Goal: Task Accomplishment & Management: Use online tool/utility

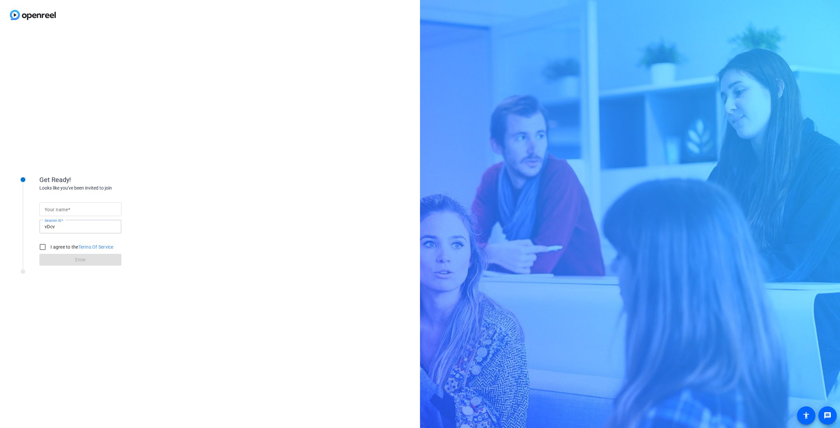
click at [51, 226] on input "vDcv" at bounding box center [81, 227] width 72 height 8
click at [77, 211] on input "Your name" at bounding box center [81, 209] width 72 height 8
type input "Neha"
click at [42, 247] on input "I agree to the Terms Of Service" at bounding box center [42, 247] width 13 height 13
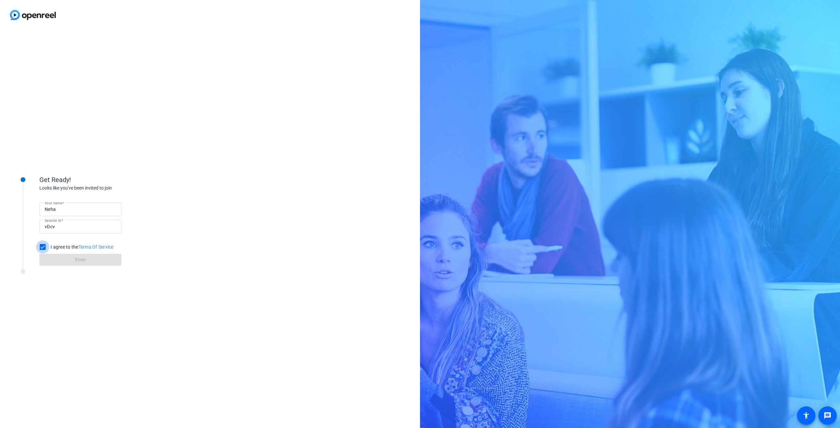
checkbox input "true"
click at [72, 260] on span at bounding box center [80, 260] width 82 height 16
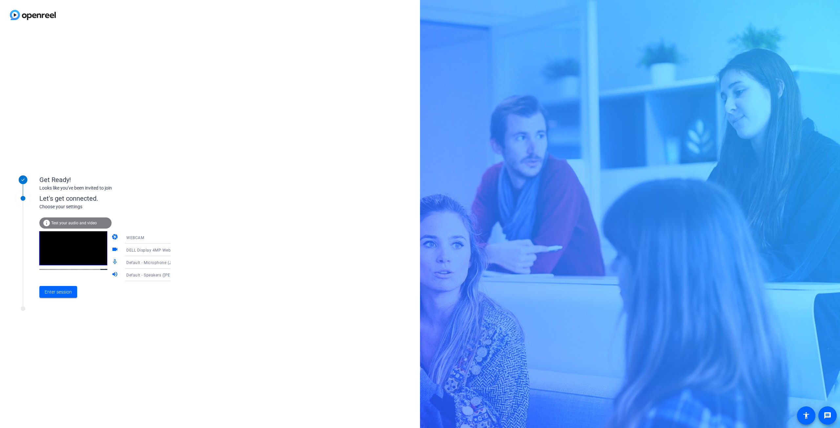
click at [176, 238] on icon at bounding box center [177, 238] width 3 height 2
click at [164, 238] on div at bounding box center [420, 214] width 840 height 428
click at [62, 292] on span "Enter session" at bounding box center [58, 292] width 27 height 7
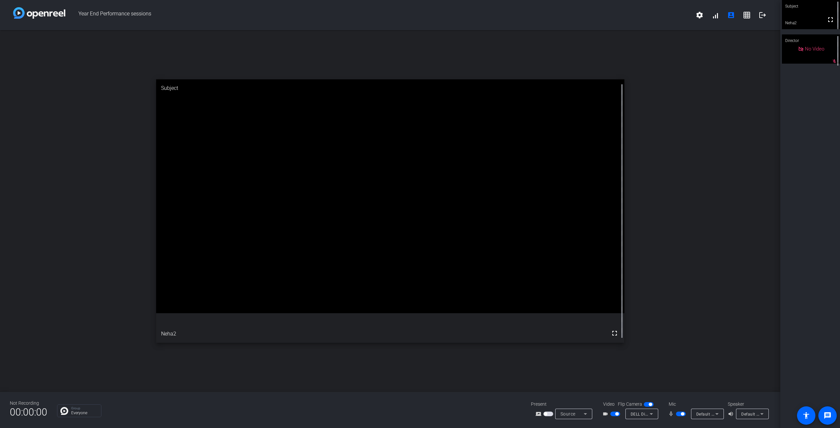
click at [651, 405] on span "button" at bounding box center [650, 404] width 3 height 3
click at [647, 404] on span "button" at bounding box center [645, 404] width 3 height 3
click at [614, 414] on span "button" at bounding box center [615, 414] width 10 height 5
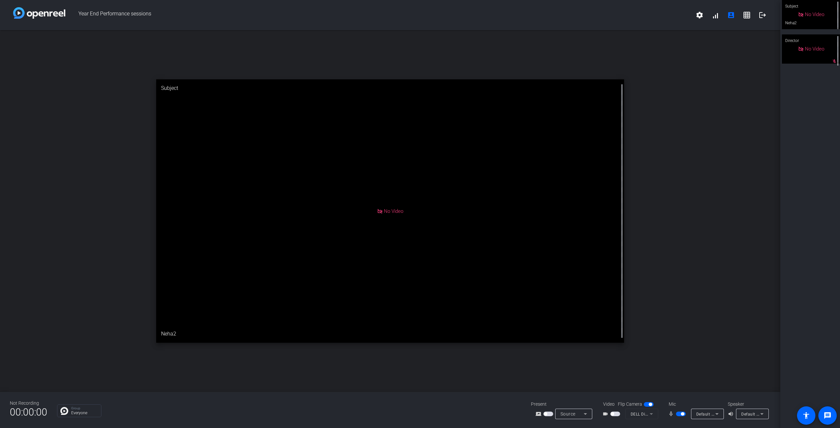
click at [615, 415] on span "button" at bounding box center [615, 414] width 10 height 5
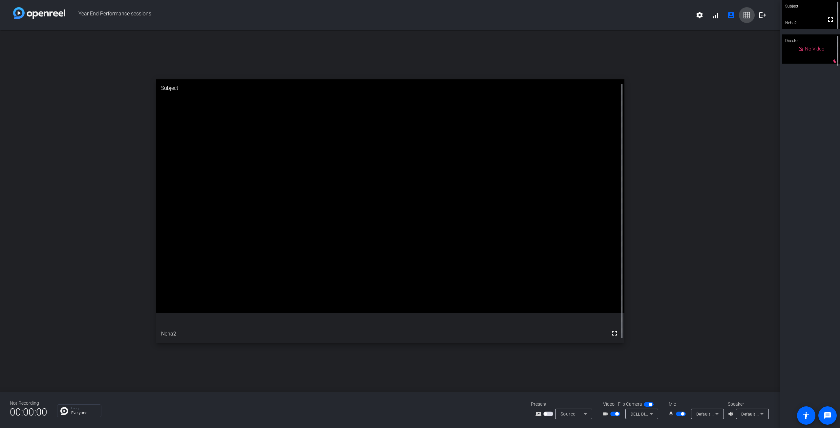
click at [749, 15] on mat-icon "grid_on" at bounding box center [747, 15] width 8 height 8
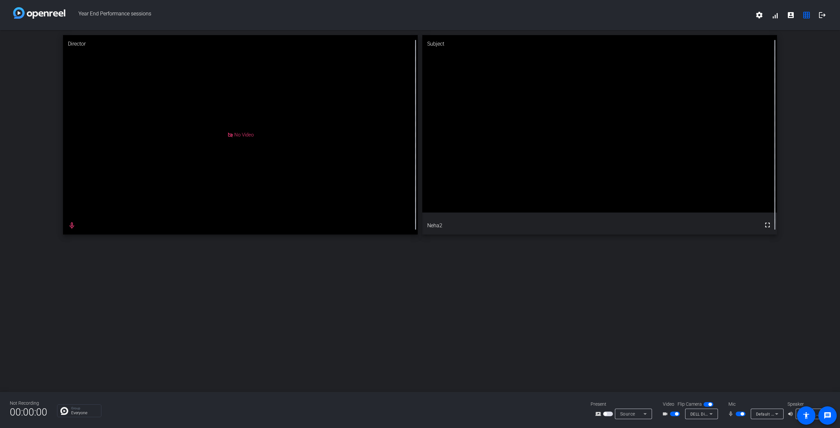
click at [709, 404] on span "button" at bounding box center [710, 404] width 3 height 3
click at [711, 404] on span "button" at bounding box center [709, 404] width 10 height 5
click at [674, 415] on span "button" at bounding box center [675, 414] width 10 height 5
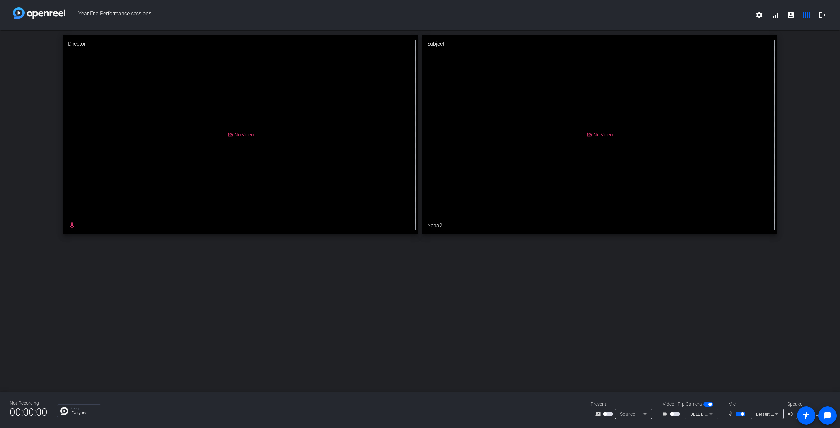
click at [743, 415] on span "button" at bounding box center [742, 414] width 3 height 3
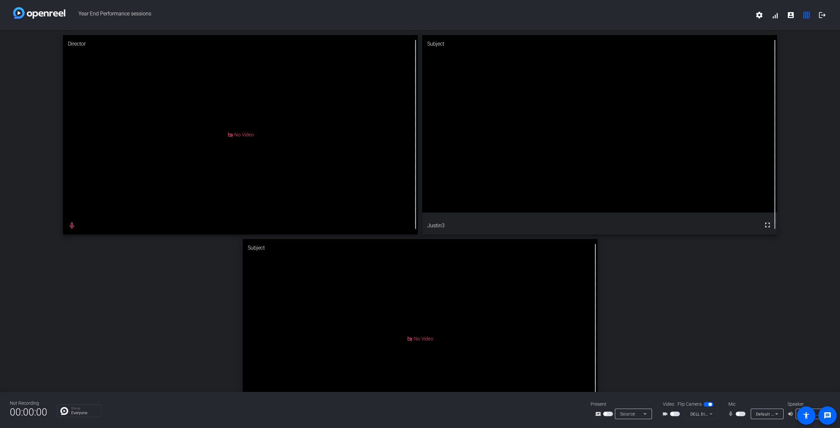
click at [676, 414] on span "button" at bounding box center [675, 414] width 10 height 5
click at [738, 413] on span "button" at bounding box center [737, 414] width 3 height 3
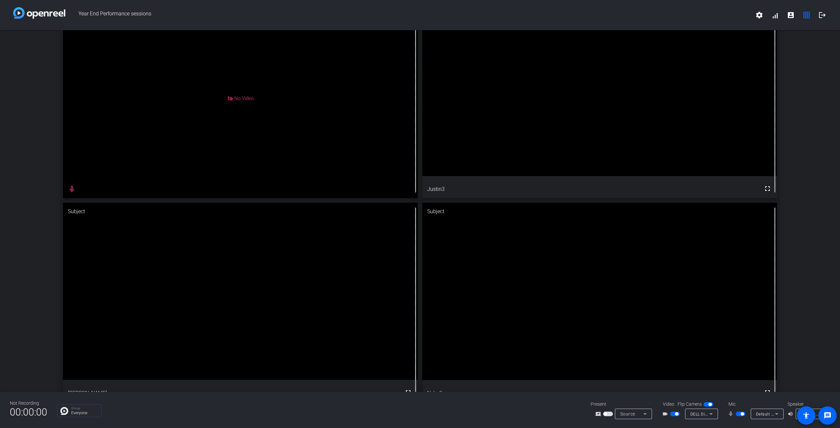
scroll to position [50, 0]
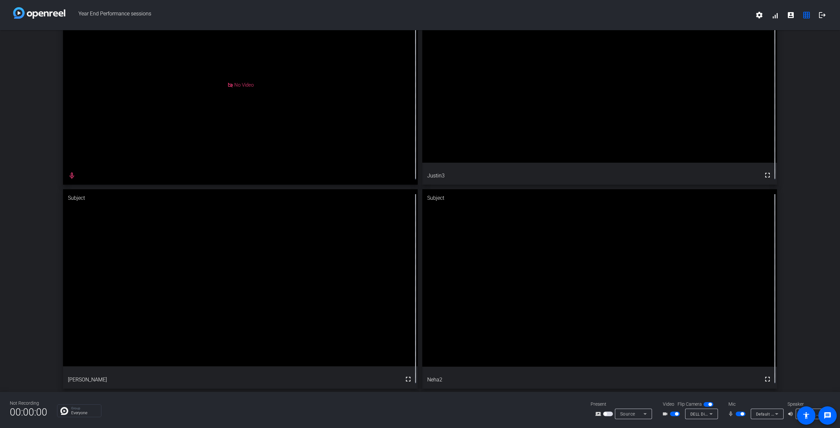
click at [739, 414] on span "button" at bounding box center [741, 414] width 10 height 5
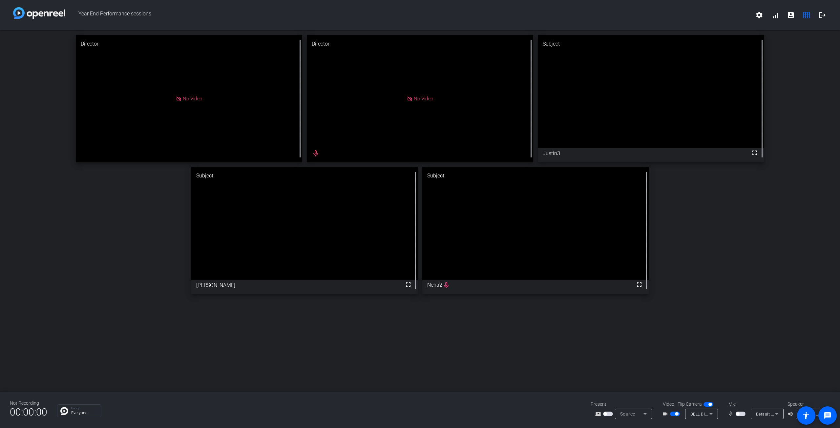
click at [740, 413] on span "button" at bounding box center [741, 414] width 10 height 5
click at [742, 415] on span "button" at bounding box center [742, 414] width 3 height 3
click at [742, 413] on span "button" at bounding box center [741, 414] width 10 height 5
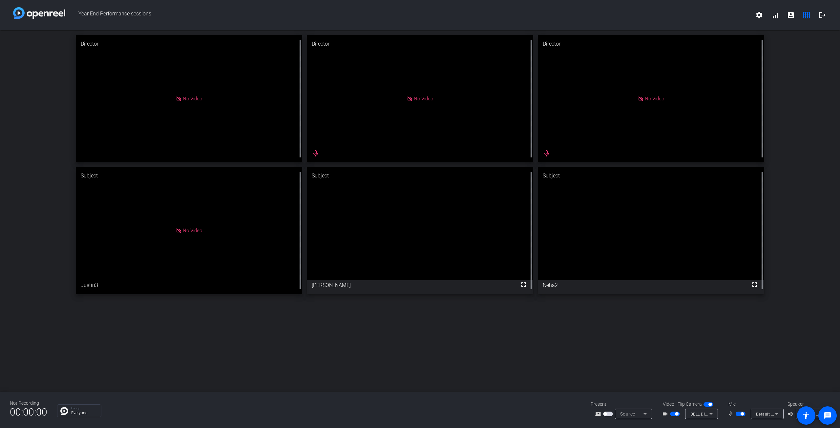
click at [739, 415] on span "button" at bounding box center [741, 414] width 10 height 5
click at [736, 414] on span "button" at bounding box center [737, 414] width 3 height 3
click at [677, 414] on span "button" at bounding box center [676, 414] width 3 height 3
click at [741, 413] on span "button" at bounding box center [742, 414] width 3 height 3
click at [675, 415] on span "button" at bounding box center [675, 414] width 10 height 5
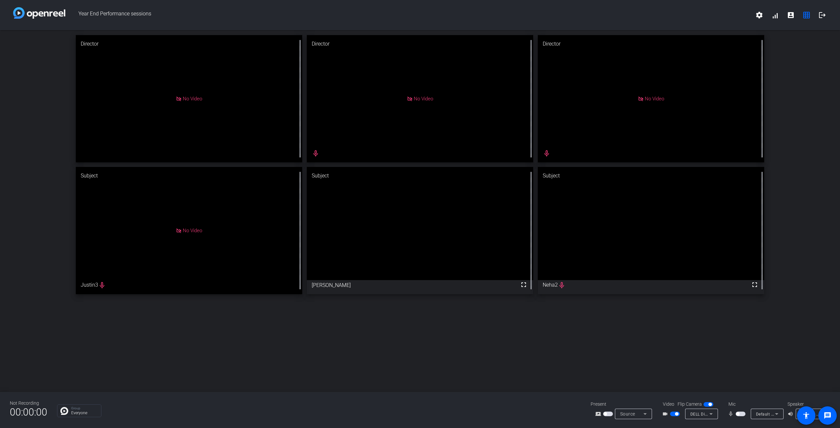
click at [741, 415] on span "button" at bounding box center [741, 414] width 10 height 5
click at [739, 413] on span "button" at bounding box center [741, 414] width 10 height 5
click at [742, 415] on span "button" at bounding box center [741, 414] width 10 height 5
click at [675, 416] on span "button" at bounding box center [675, 414] width 10 height 5
click at [742, 414] on span "button" at bounding box center [742, 414] width 3 height 3
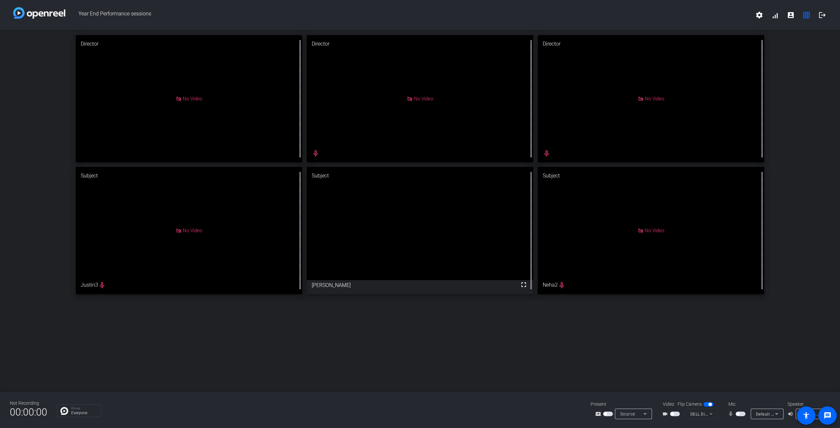
click at [739, 415] on span "button" at bounding box center [737, 414] width 3 height 3
click at [675, 415] on span "button" at bounding box center [675, 414] width 10 height 5
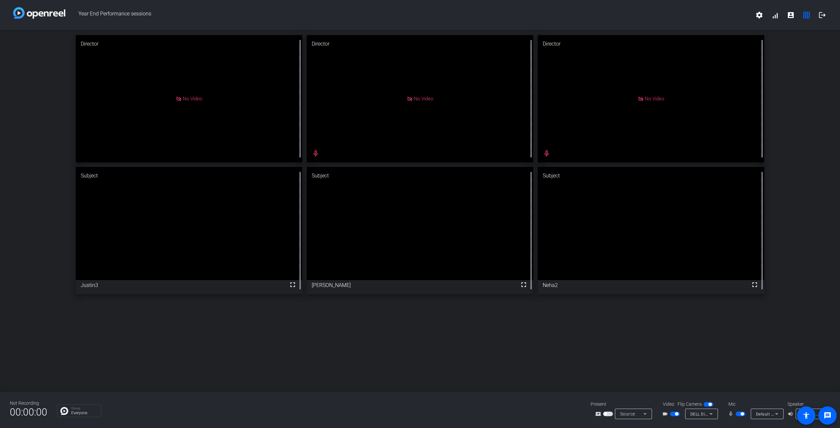
click at [741, 415] on span "button" at bounding box center [742, 414] width 3 height 3
click at [741, 415] on span "button" at bounding box center [741, 414] width 10 height 5
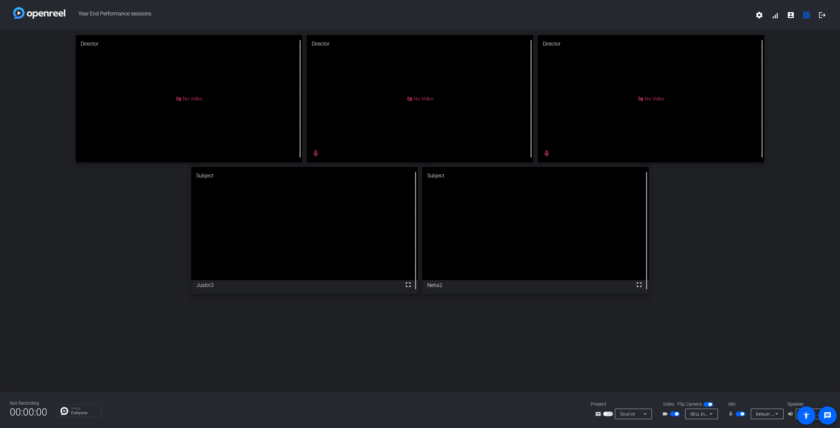
click at [350, 334] on div "Director No Video Director No Video mic_none Director No Video mic_none Subject…" at bounding box center [420, 211] width 840 height 362
click at [739, 414] on span "button" at bounding box center [741, 414] width 10 height 5
click at [709, 405] on span "button" at bounding box center [710, 404] width 3 height 3
drag, startPoint x: 708, startPoint y: 402, endPoint x: 705, endPoint y: 404, distance: 3.5
click at [708, 402] on mat-slide-toggle at bounding box center [709, 404] width 11 height 7
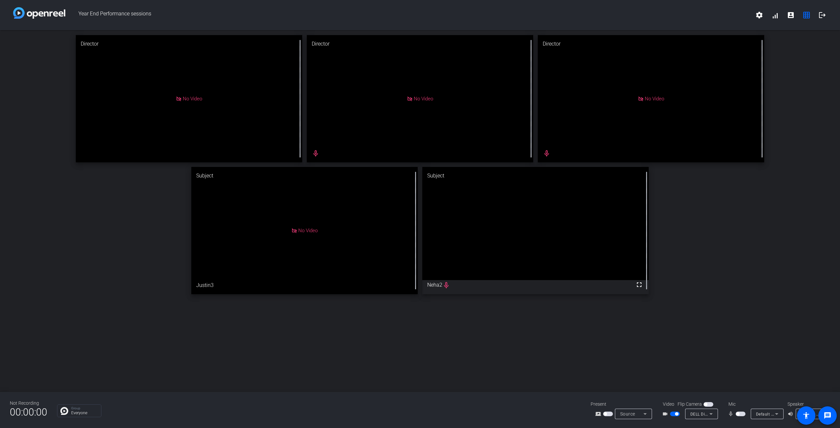
click at [705, 405] on span "button" at bounding box center [705, 404] width 3 height 3
click at [672, 414] on span "button" at bounding box center [675, 414] width 10 height 5
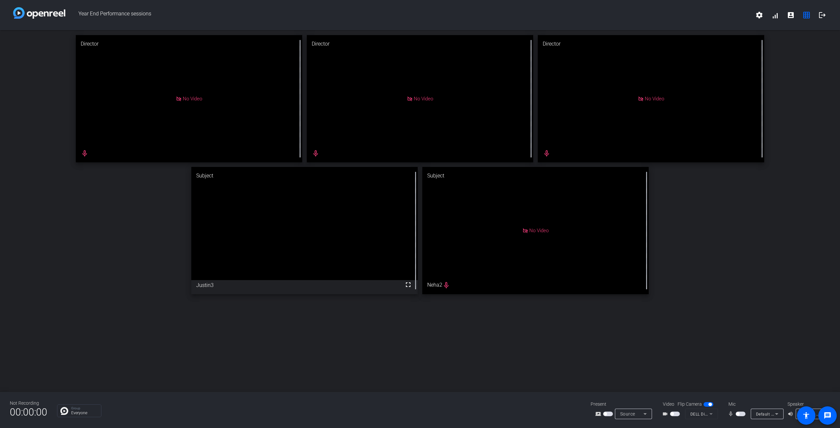
click at [741, 415] on span "button" at bounding box center [741, 414] width 10 height 5
click at [741, 415] on span "button" at bounding box center [742, 414] width 3 height 3
click at [595, 357] on div "Director No Video Director No Video mic_none Director No Video mic_none Subject…" at bounding box center [420, 211] width 840 height 362
click at [740, 414] on span "button" at bounding box center [741, 414] width 10 height 5
click at [672, 414] on span "button" at bounding box center [671, 414] width 3 height 3
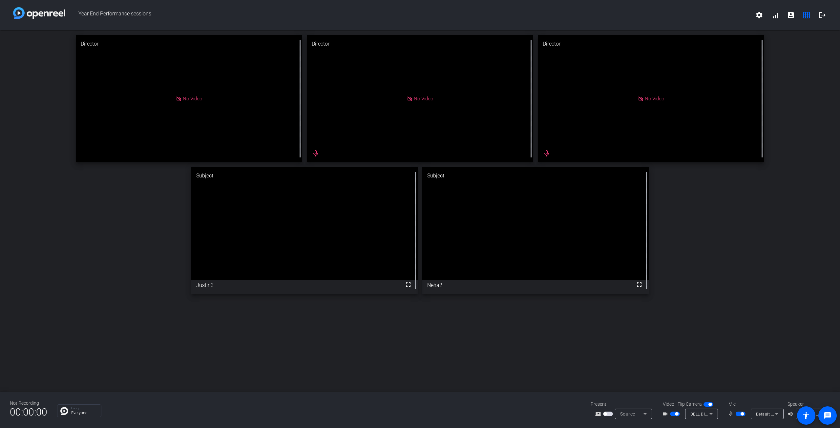
click at [530, 371] on div "Director No Video Director No Video mic_none Director No Video mic_none Subject…" at bounding box center [420, 211] width 840 height 362
click at [482, 350] on div "Director No Video Director No Video mic_none Director No Video mic_none Subject…" at bounding box center [420, 211] width 840 height 362
click at [622, 345] on div "Director No Video Director No Video mic_none Director No Video mic_none Subject…" at bounding box center [420, 211] width 840 height 362
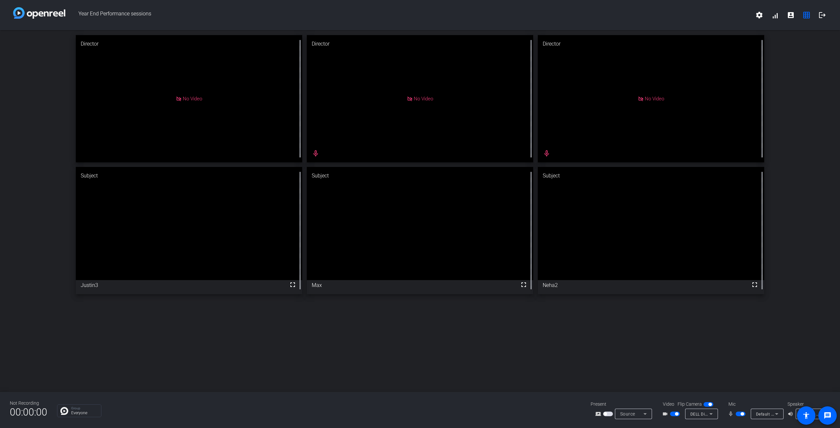
click at [591, 368] on div "Director No Video Director No Video mic_none Director No Video mic_none Subject…" at bounding box center [420, 211] width 840 height 362
click at [673, 414] on span "button" at bounding box center [675, 414] width 10 height 5
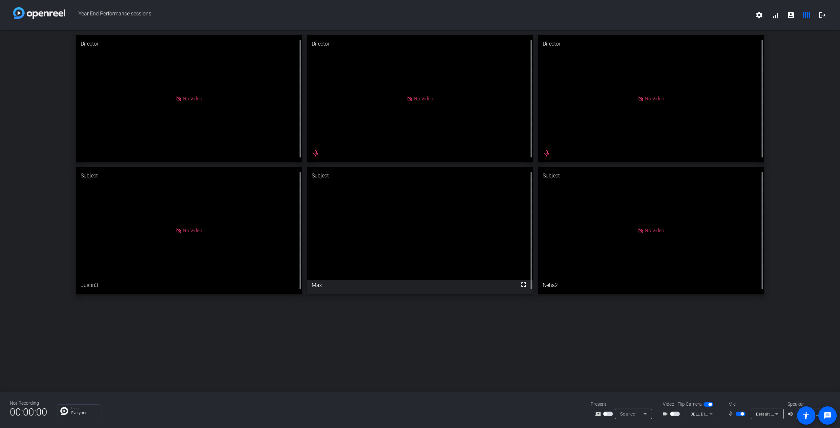
click at [739, 414] on span "button" at bounding box center [741, 414] width 10 height 5
click at [739, 414] on span "button" at bounding box center [737, 414] width 3 height 3
click at [739, 414] on span "button" at bounding box center [741, 414] width 10 height 5
click at [741, 414] on span "button" at bounding box center [741, 414] width 10 height 5
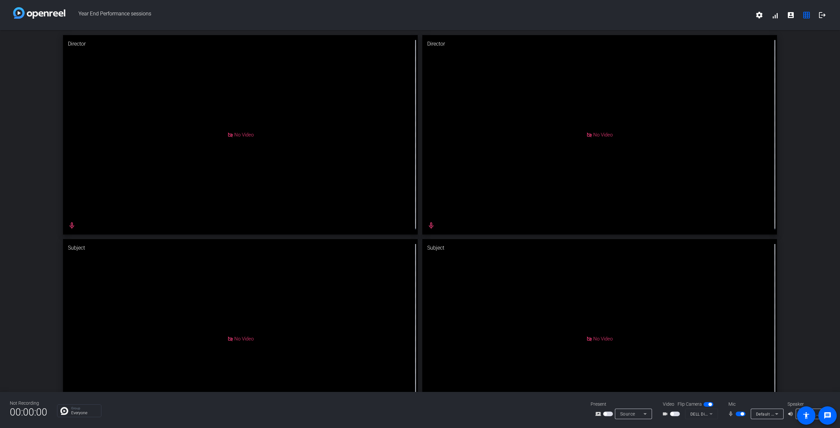
click at [677, 414] on span "button" at bounding box center [675, 414] width 10 height 5
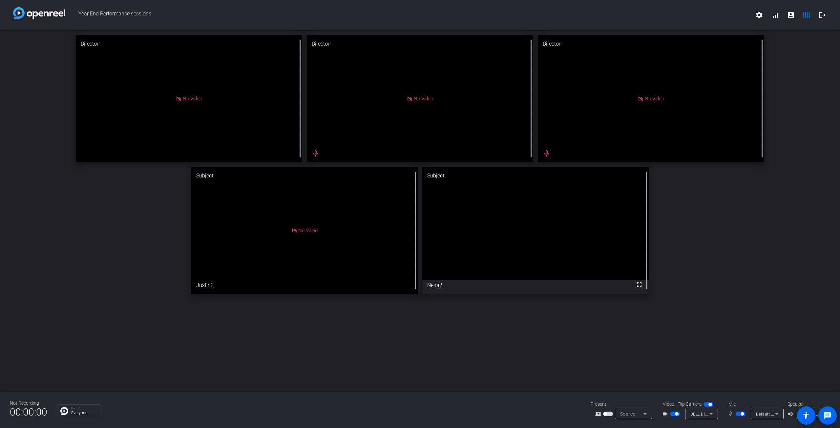
click at [738, 414] on span "button" at bounding box center [741, 414] width 10 height 5
click at [676, 414] on span "button" at bounding box center [676, 414] width 3 height 3
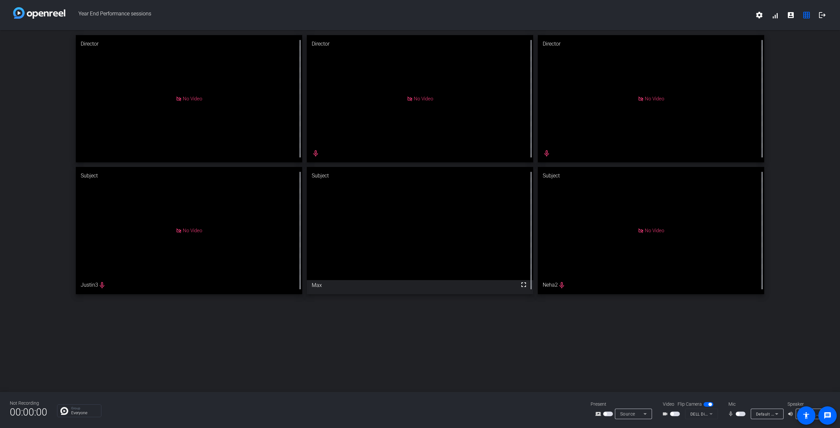
click at [809, 251] on div "Director No Video Director No Video mic_none Director No Video mic_none Subject…" at bounding box center [420, 164] width 840 height 269
click at [741, 414] on span "button" at bounding box center [741, 414] width 10 height 5
click at [689, 350] on div "Director No Video Director No Video mic_none Director No Video mic_none Subject…" at bounding box center [420, 211] width 840 height 362
click at [741, 413] on span "button" at bounding box center [742, 414] width 3 height 3
click at [741, 414] on span "button" at bounding box center [741, 414] width 10 height 5
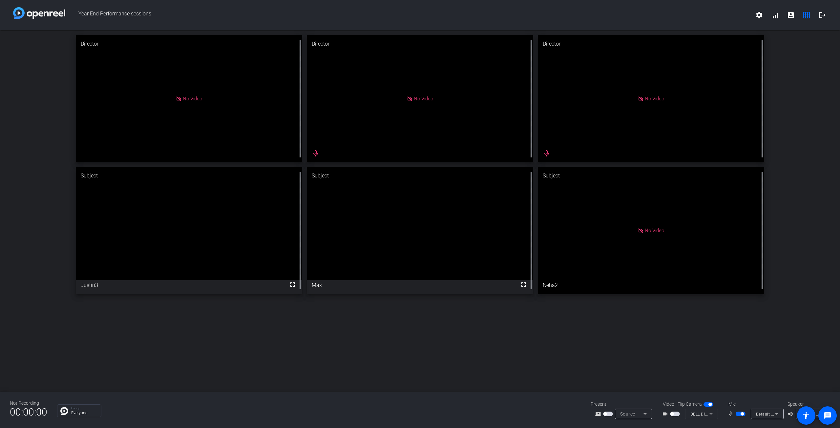
click at [675, 414] on span "button" at bounding box center [675, 414] width 10 height 5
click at [674, 357] on div "Director No Video Director No Video mic_none Director No Video mic_none Subject…" at bounding box center [420, 211] width 840 height 362
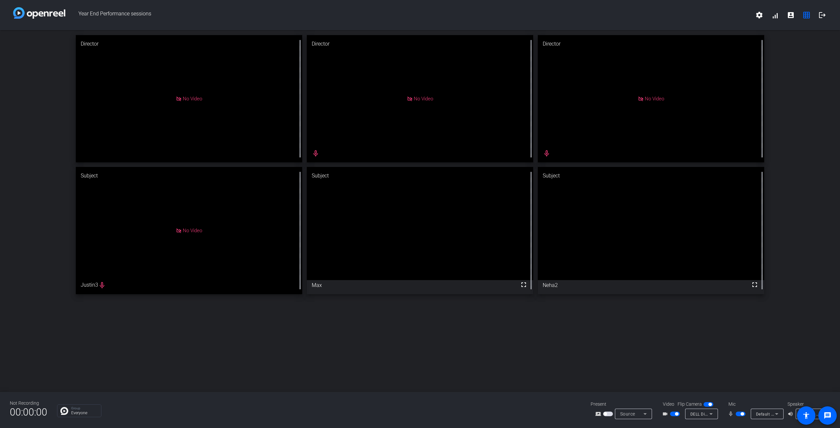
click at [674, 414] on span "button" at bounding box center [675, 414] width 10 height 5
click at [741, 414] on span "button" at bounding box center [742, 414] width 3 height 3
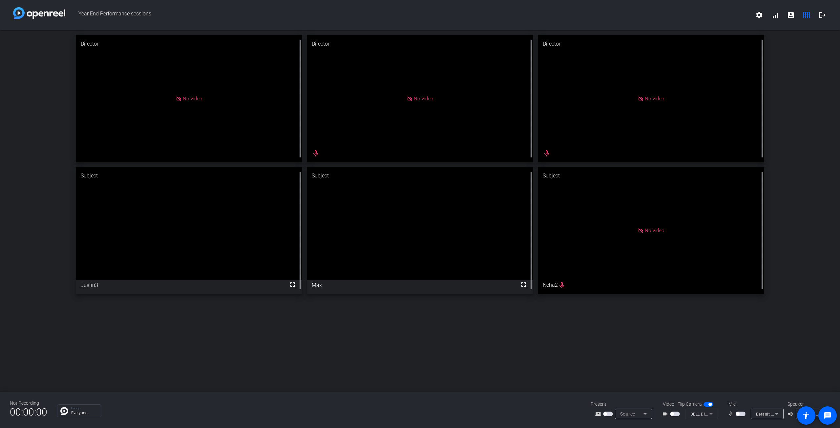
click at [675, 414] on span "button" at bounding box center [675, 414] width 10 height 5
click at [740, 413] on span "button" at bounding box center [741, 414] width 10 height 5
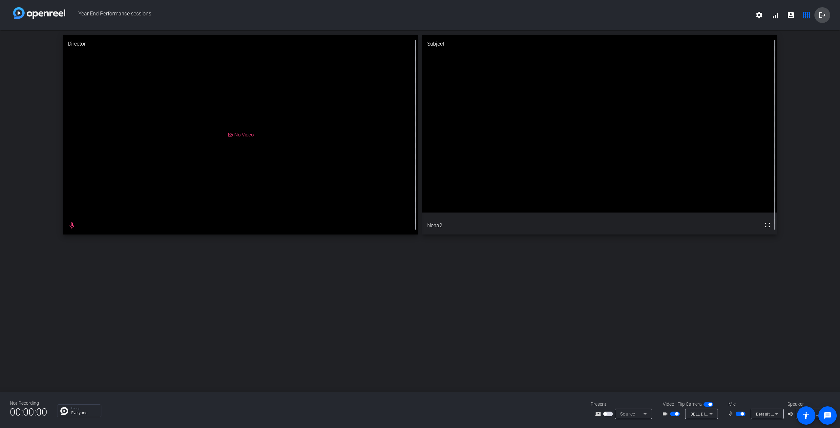
click at [824, 15] on mat-icon "logout" at bounding box center [823, 15] width 8 height 8
